Goal: Transaction & Acquisition: Subscribe to service/newsletter

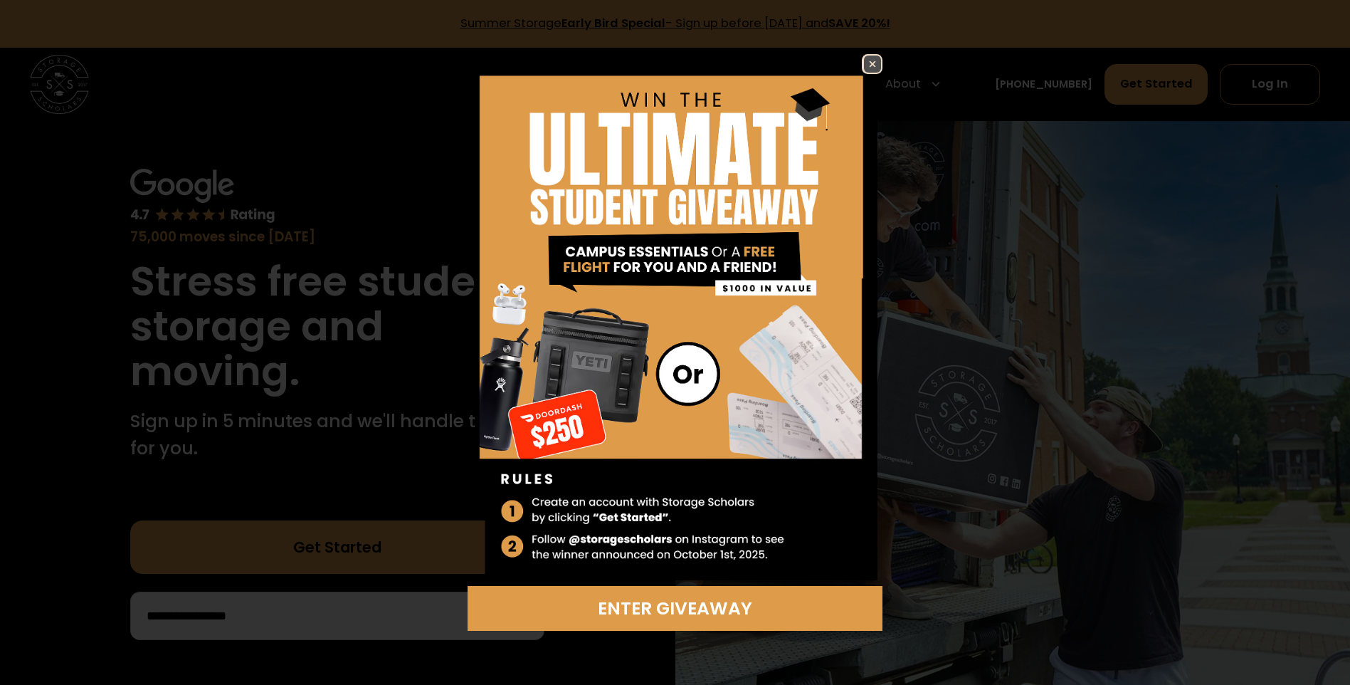
click at [872, 63] on img at bounding box center [872, 64] width 17 height 17
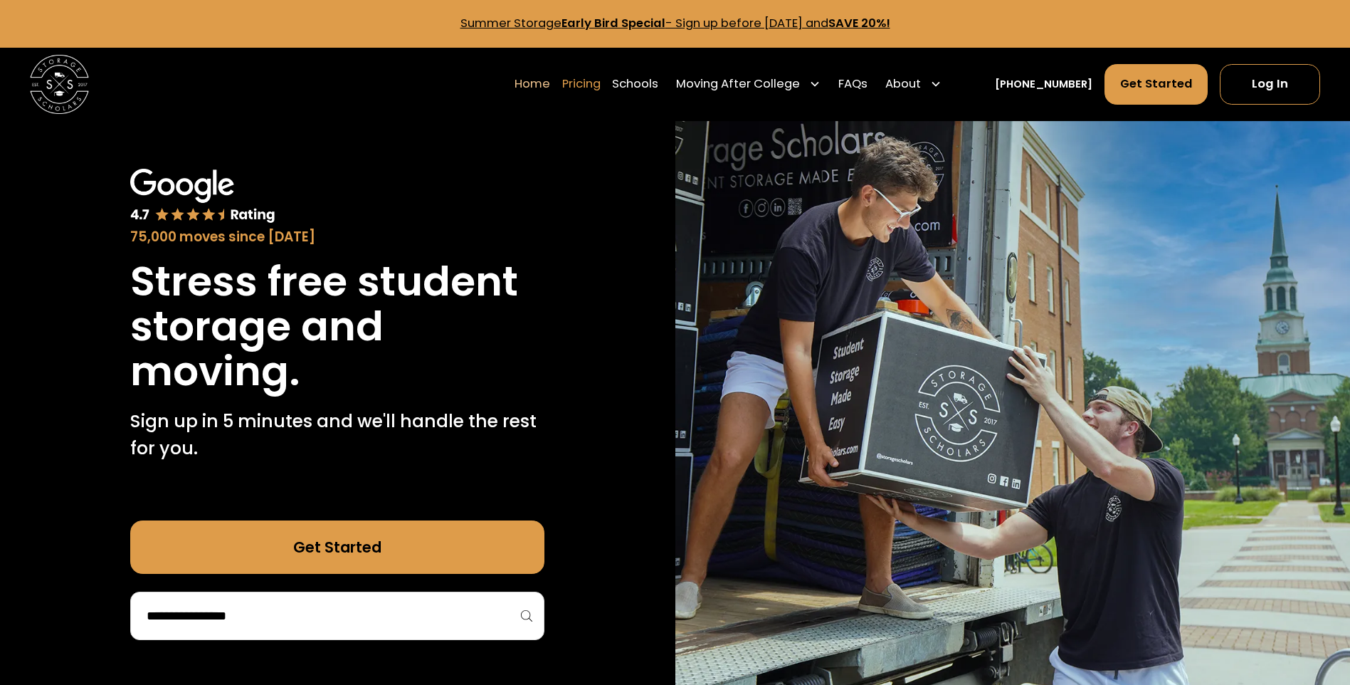
click at [601, 87] on link "Pricing" at bounding box center [581, 83] width 38 height 41
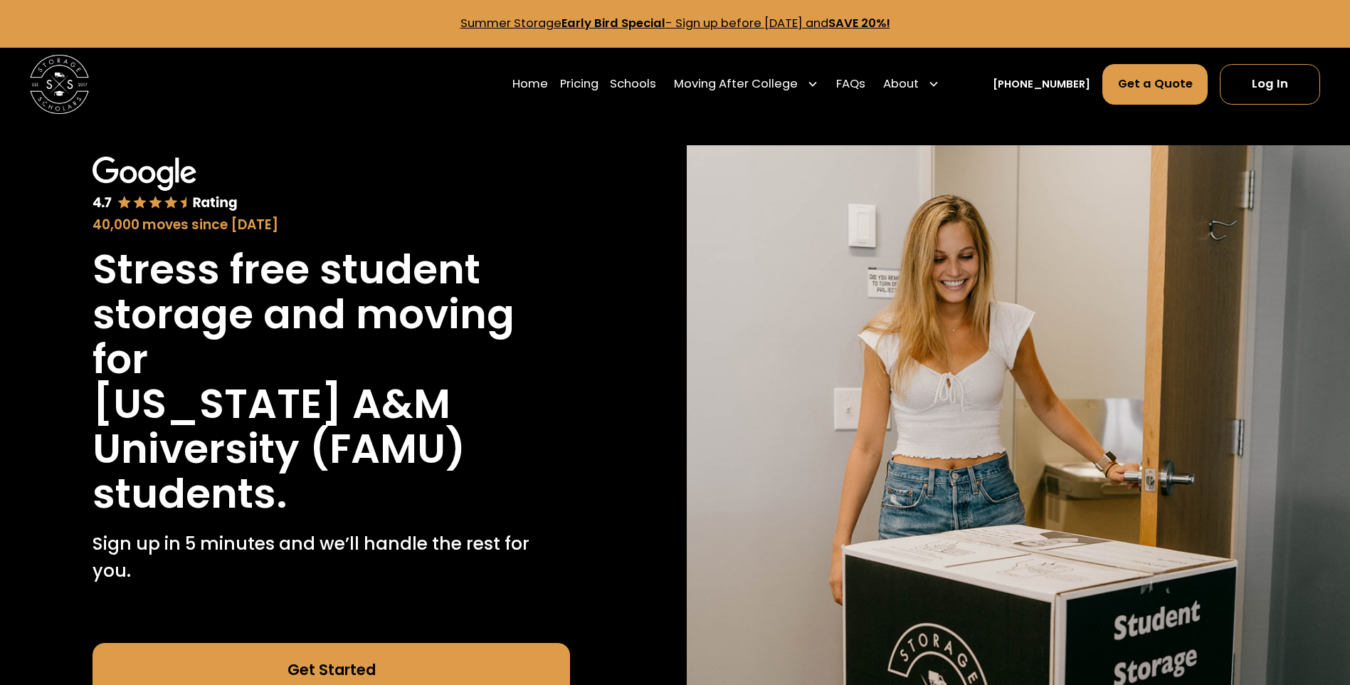
click at [764, 23] on link "Summer Storage Early Bird Special - Sign up before [DATE] and SAVE 20%!" at bounding box center [675, 23] width 430 height 16
